Goal: Task Accomplishment & Management: Manage account settings

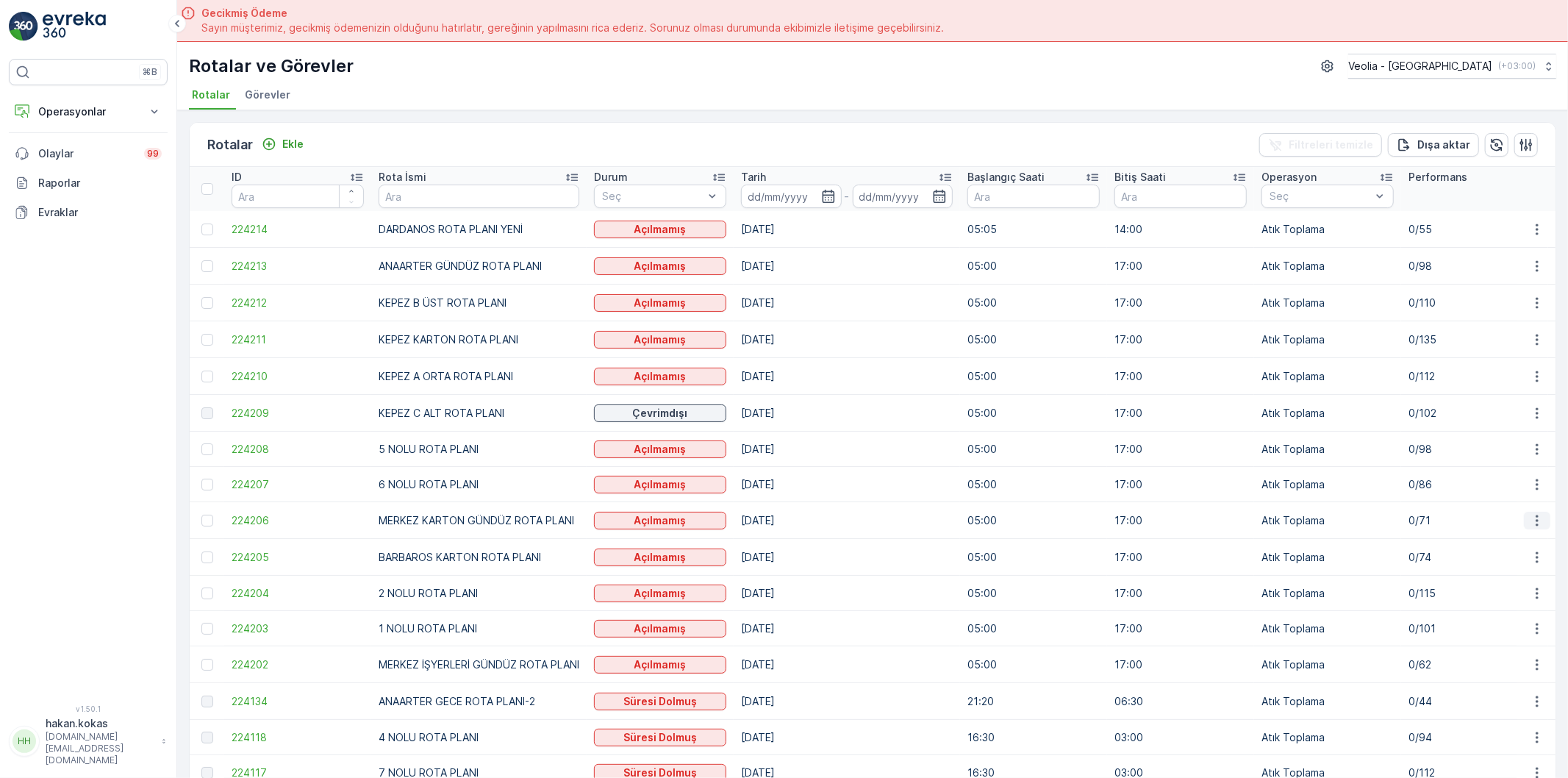
click at [1534, 516] on icon "button" at bounding box center [1537, 521] width 15 height 15
click at [1518, 605] on span "Atanan Kişiyi Değiştir" at bounding box center [1496, 606] width 103 height 15
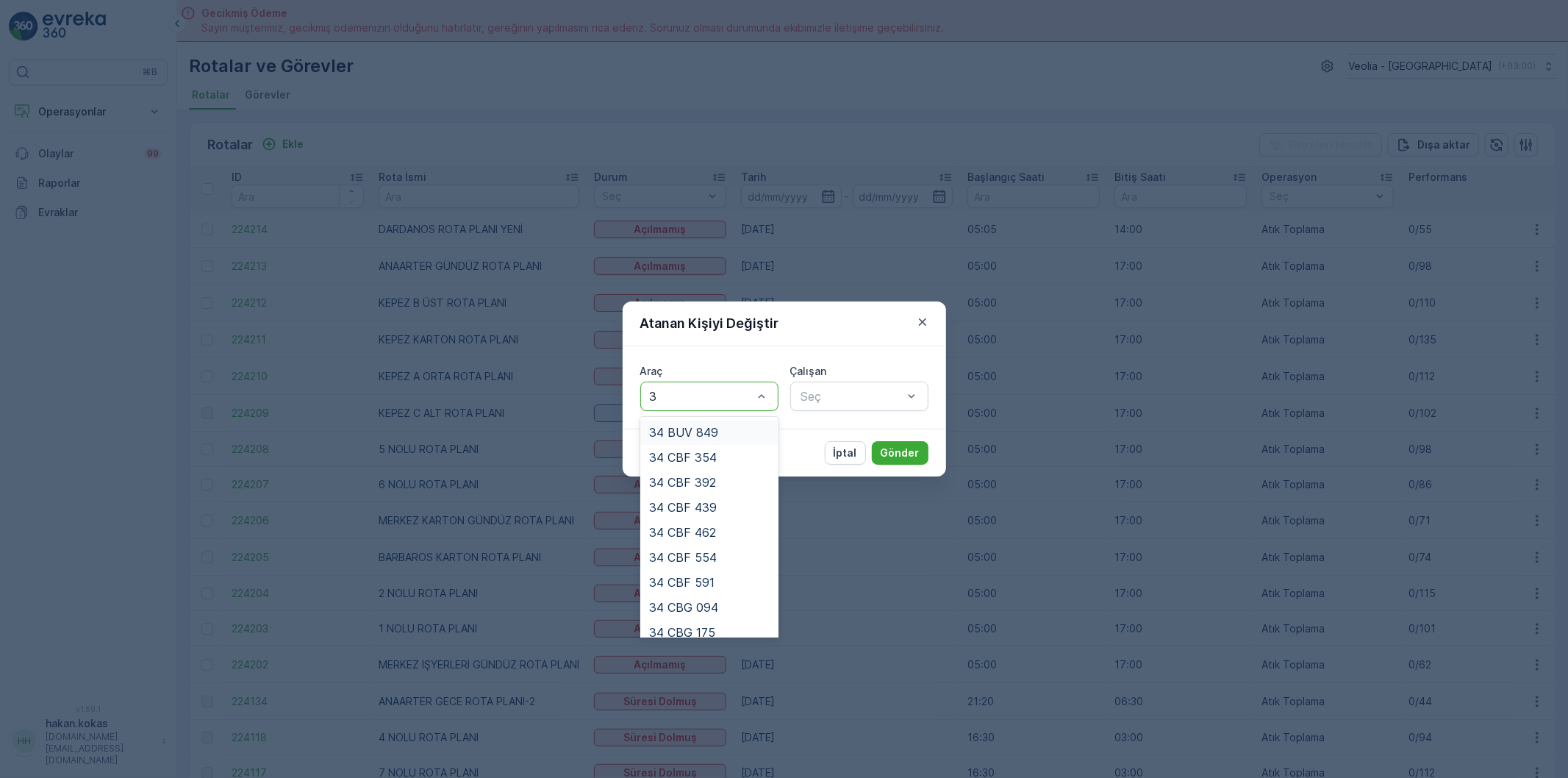
type input "31"
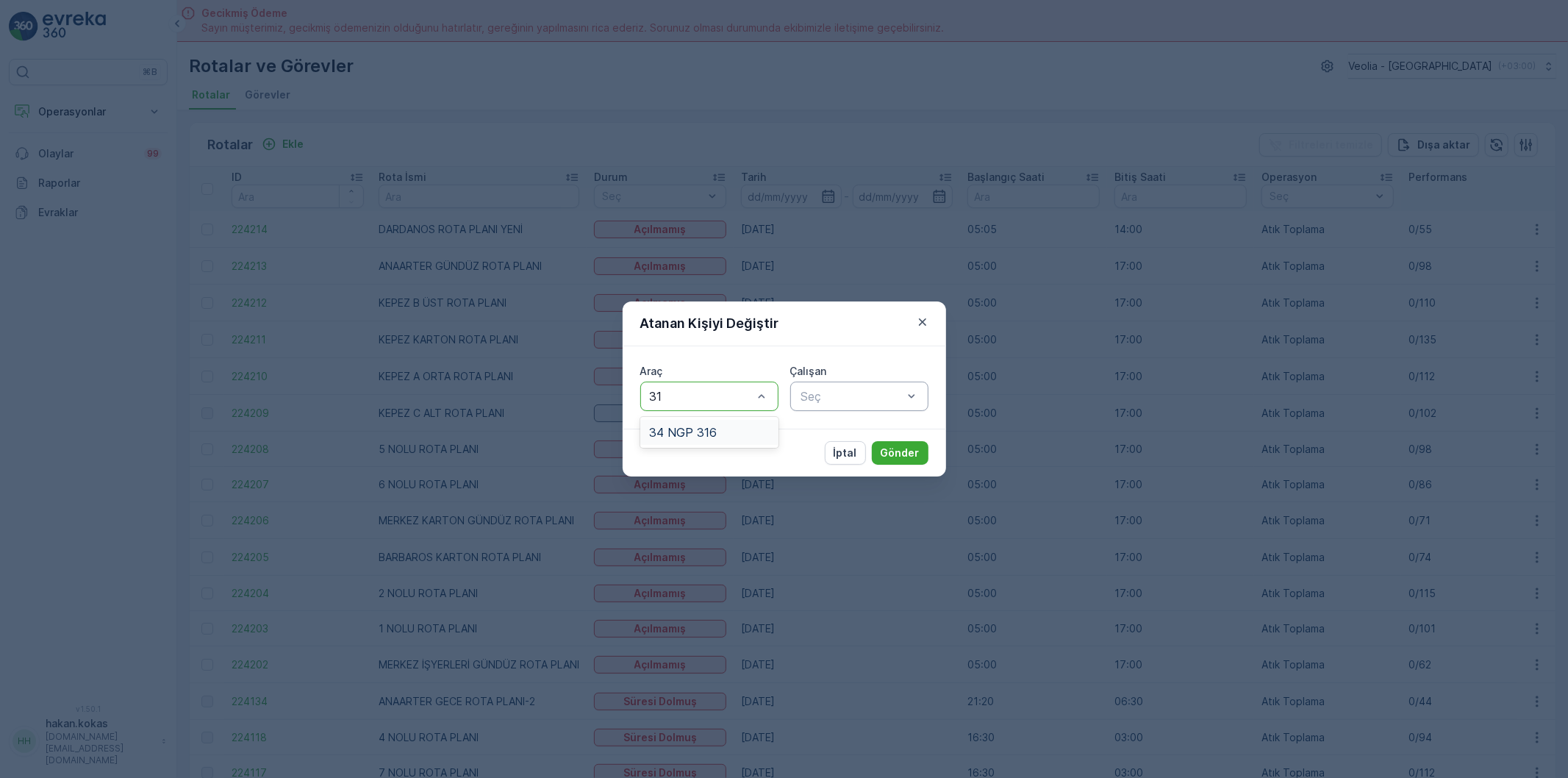
drag, startPoint x: 696, startPoint y: 432, endPoint x: 886, endPoint y: 395, distance: 193.6
click at [703, 432] on span "34 NGP 316" at bounding box center [683, 433] width 68 height 14
type input "TÜR"
drag, startPoint x: 853, startPoint y: 449, endPoint x: 872, endPoint y: 464, distance: 24.2
click at [865, 459] on div "MEHMET TÜRKÖZ" at bounding box center [859, 457] width 138 height 25
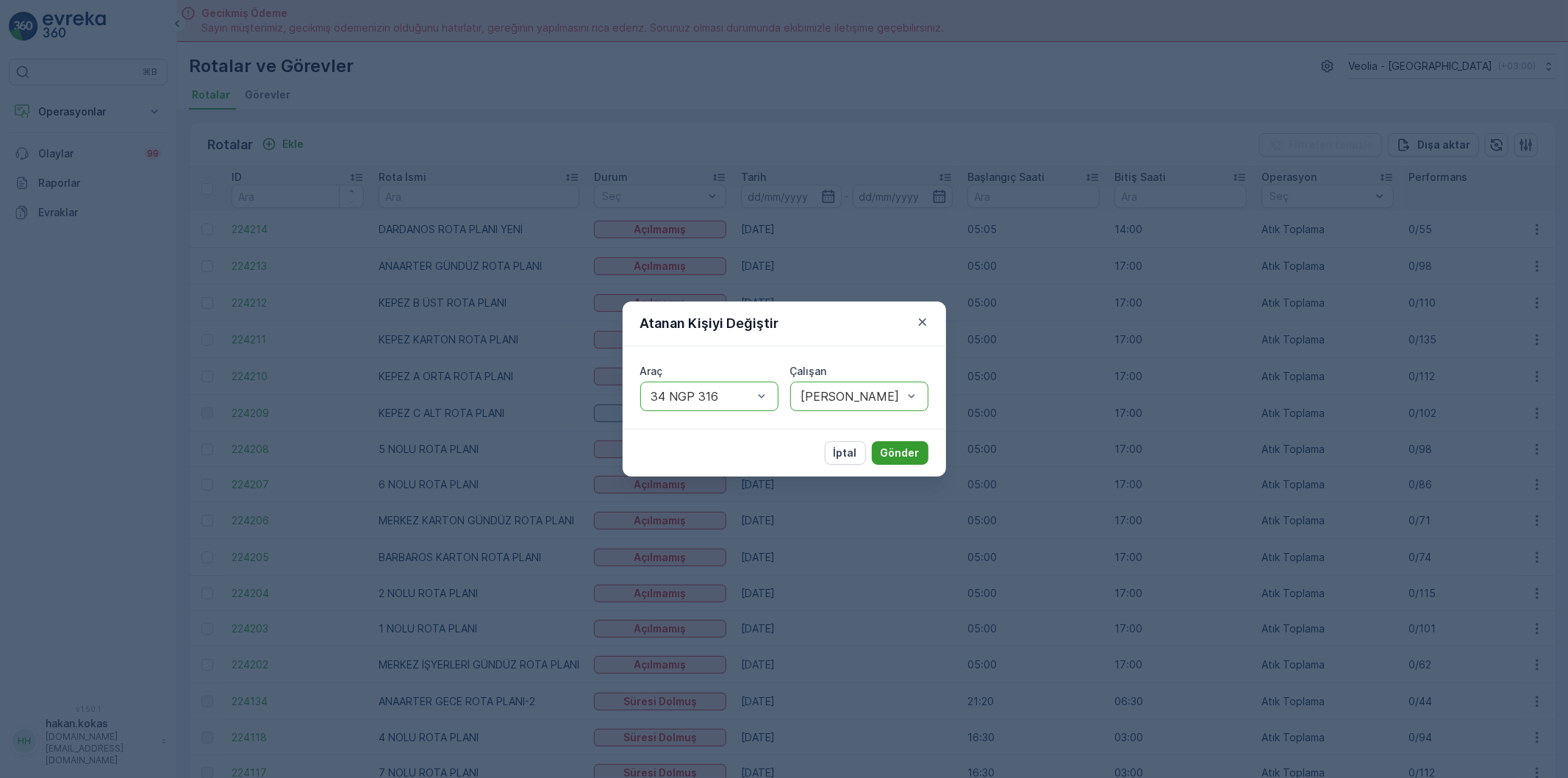
click at [914, 443] on button "Gönder" at bounding box center [900, 452] width 57 height 23
